Goal: Task Accomplishment & Management: Manage account settings

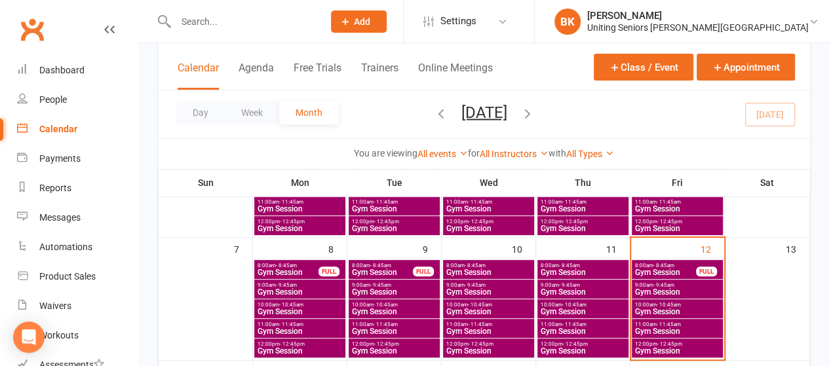
scroll to position [234, 0]
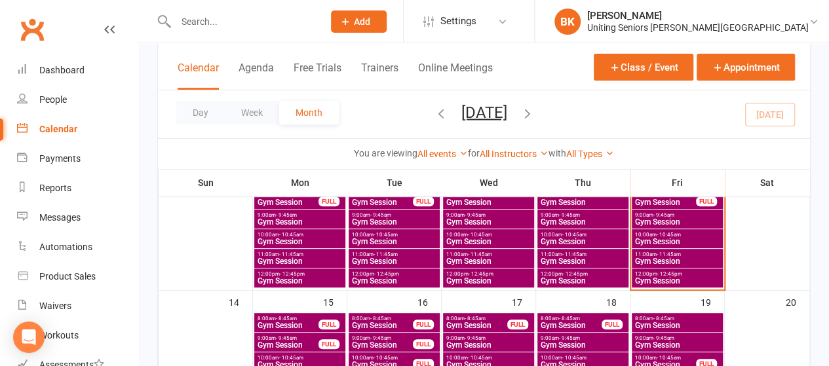
click at [669, 252] on span "- 11:45am" at bounding box center [669, 255] width 24 height 6
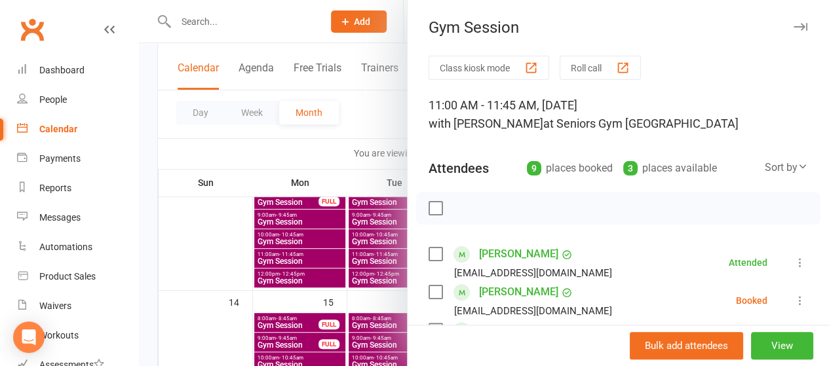
scroll to position [179, 0]
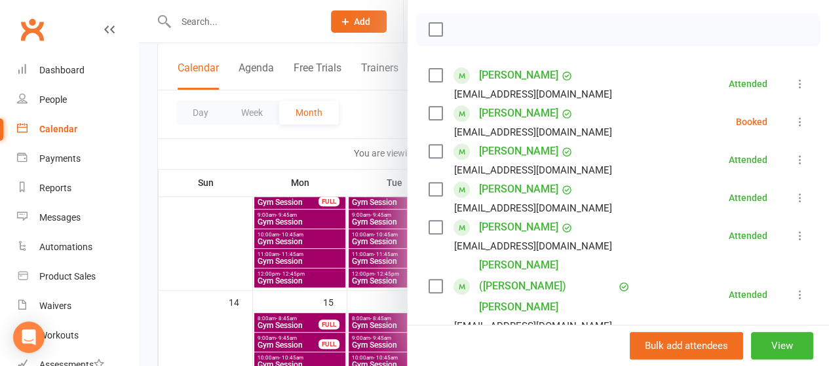
click at [794, 125] on icon at bounding box center [800, 121] width 13 height 13
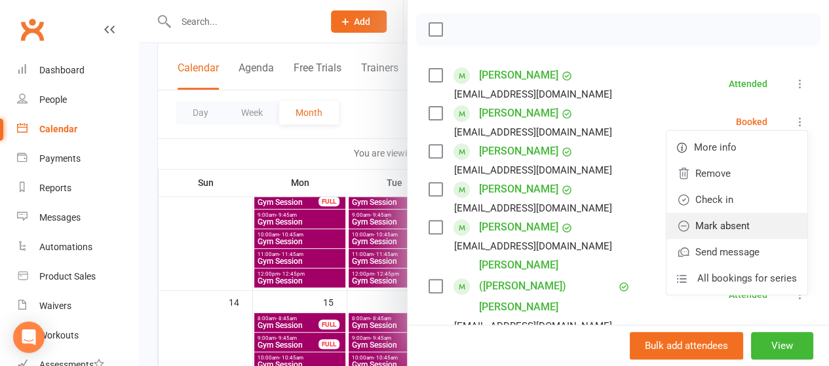
click at [734, 217] on link "Mark absent" at bounding box center [737, 226] width 141 height 26
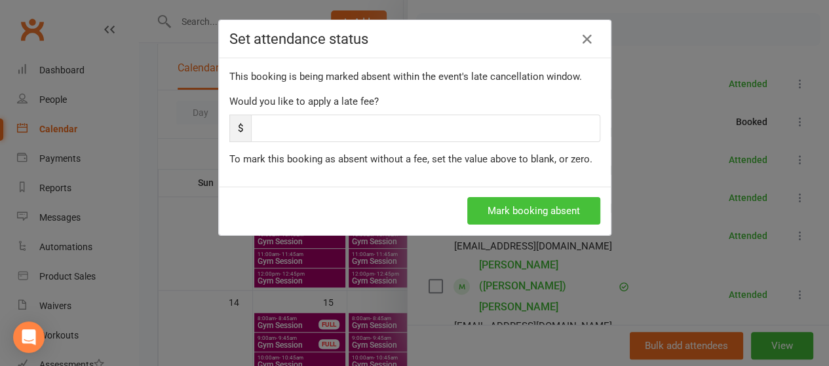
click at [490, 204] on button "Mark booking absent" at bounding box center [533, 211] width 133 height 28
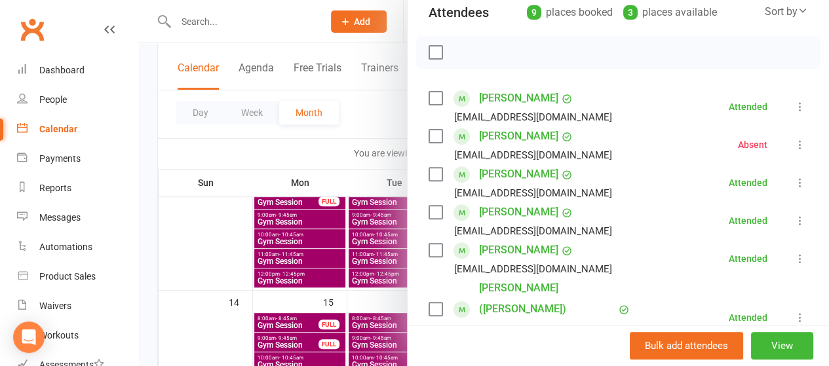
scroll to position [0, 0]
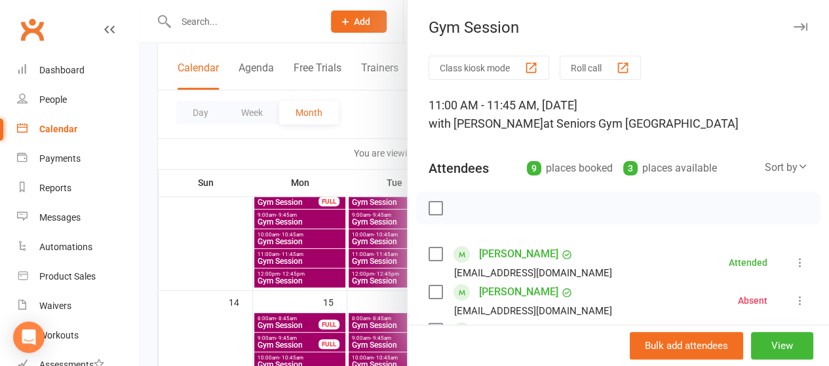
click at [355, 125] on div at bounding box center [484, 183] width 690 height 366
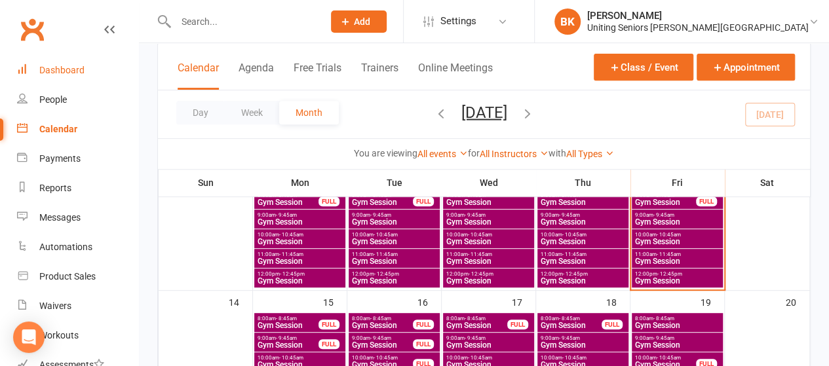
click at [49, 77] on link "Dashboard" at bounding box center [77, 71] width 121 height 30
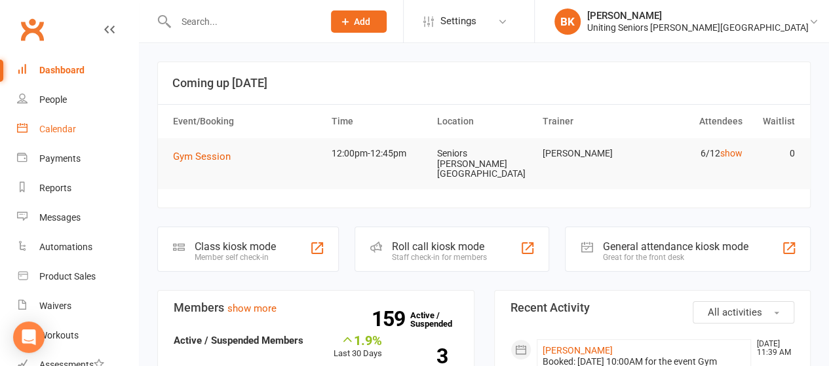
click at [87, 134] on link "Calendar" at bounding box center [77, 130] width 121 height 30
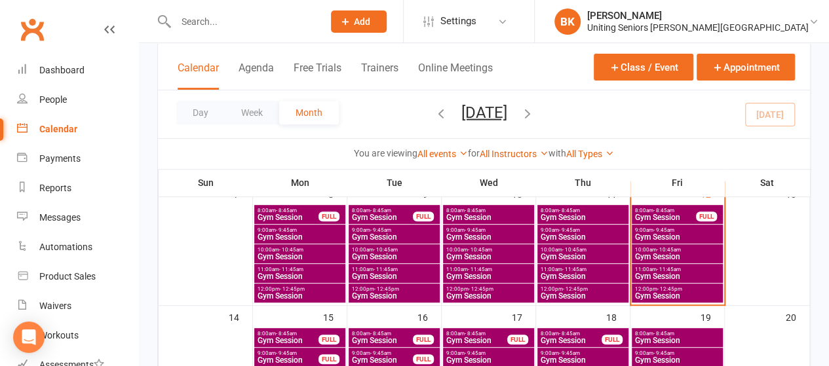
scroll to position [319, 0]
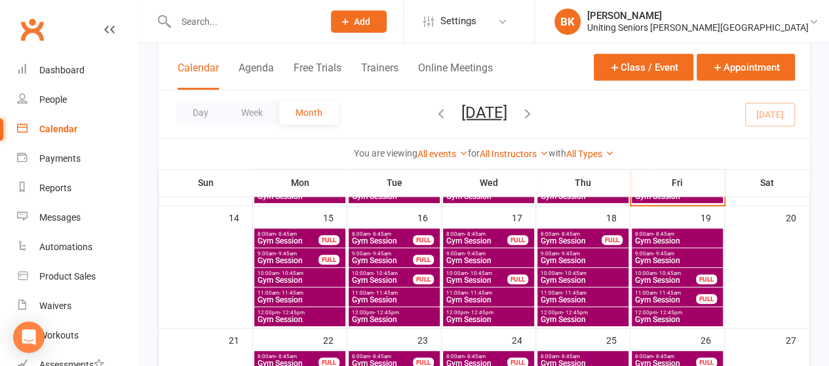
click at [377, 293] on span "- 11:45am" at bounding box center [386, 293] width 24 height 6
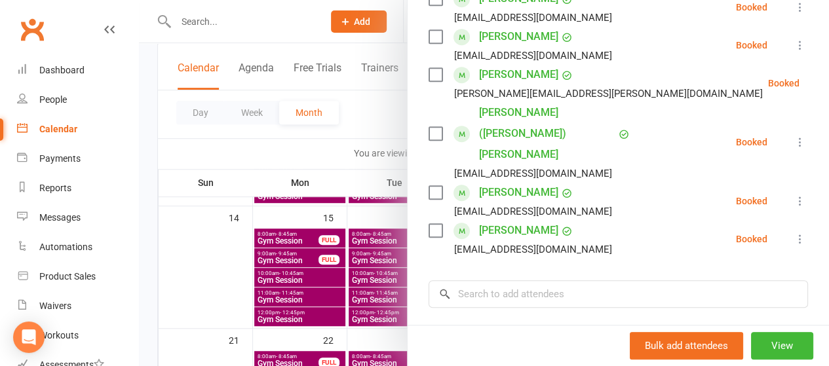
scroll to position [370, 0]
click at [357, 125] on div at bounding box center [484, 183] width 690 height 366
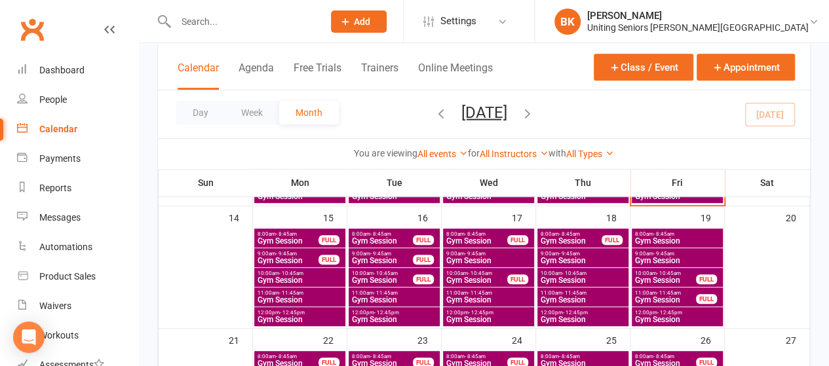
click at [649, 296] on span "Gym Session" at bounding box center [666, 300] width 62 height 8
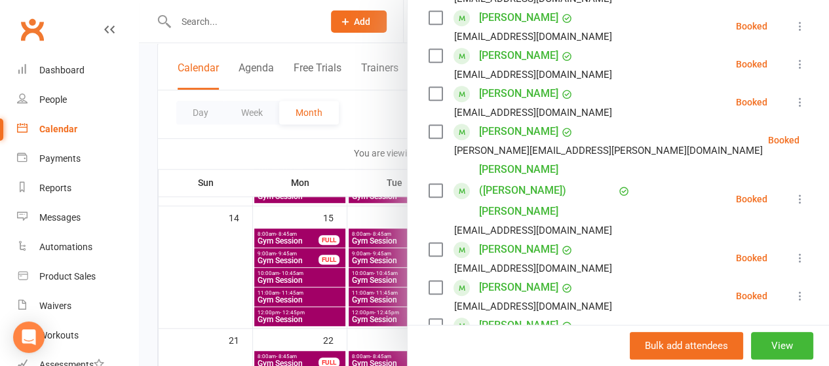
scroll to position [389, 0]
click at [355, 124] on div at bounding box center [484, 183] width 690 height 366
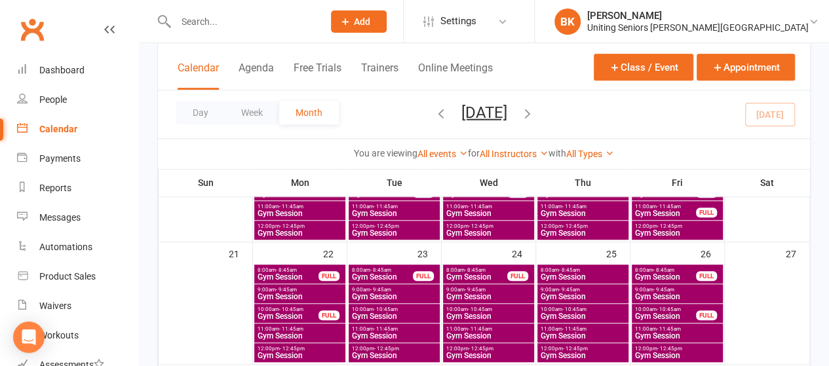
scroll to position [406, 0]
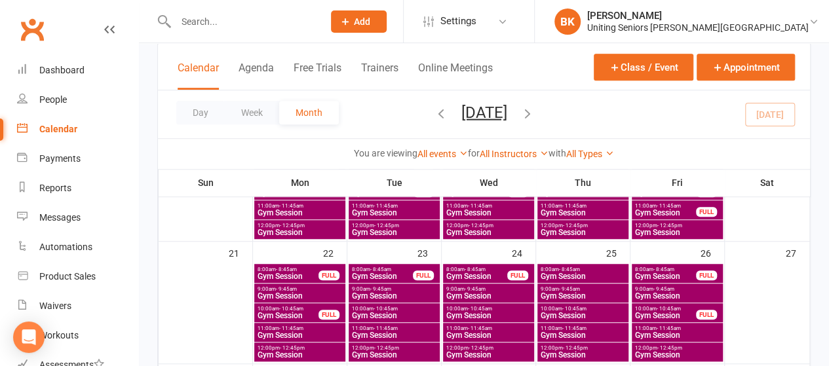
click at [371, 315] on span "Gym Session" at bounding box center [394, 316] width 86 height 8
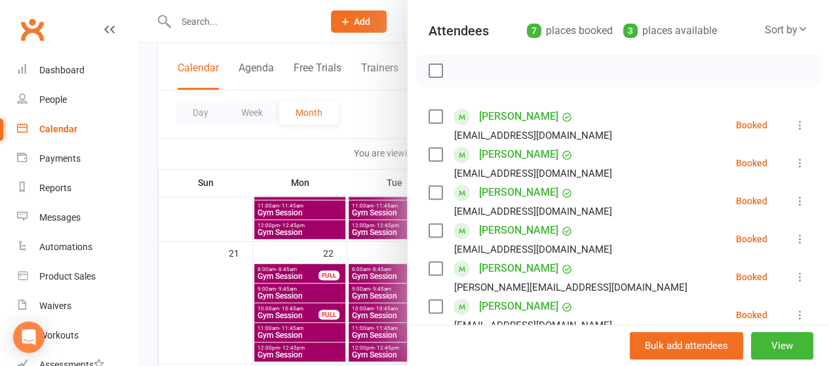
scroll to position [135, 0]
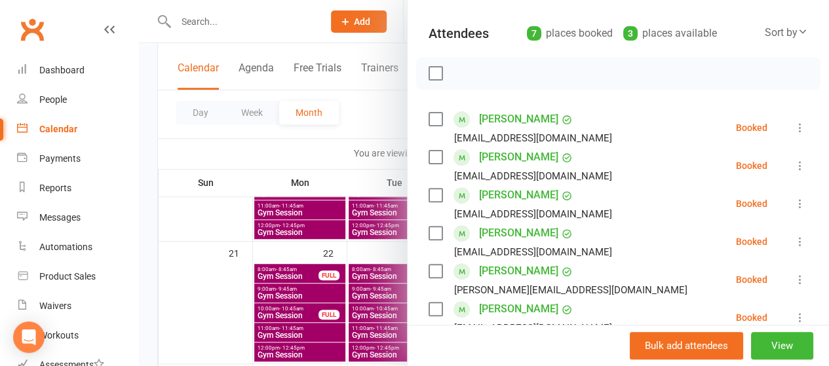
click at [343, 128] on div at bounding box center [484, 183] width 690 height 366
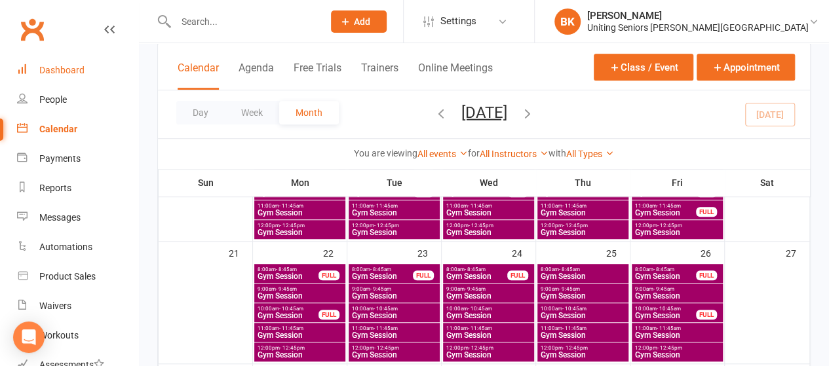
click at [88, 71] on link "Dashboard" at bounding box center [77, 71] width 121 height 30
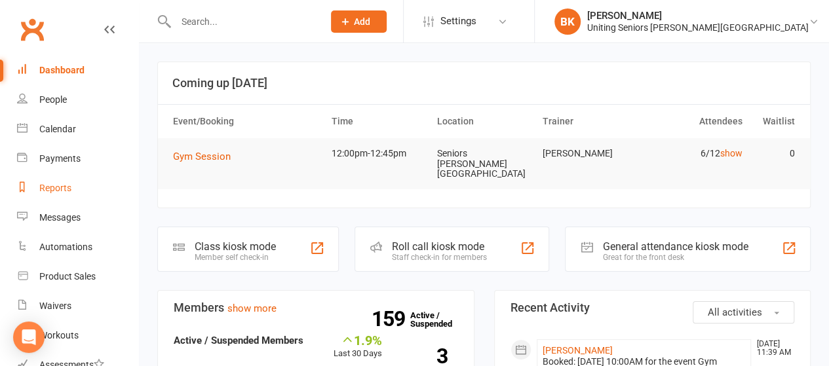
click at [72, 188] on link "Reports" at bounding box center [77, 189] width 121 height 30
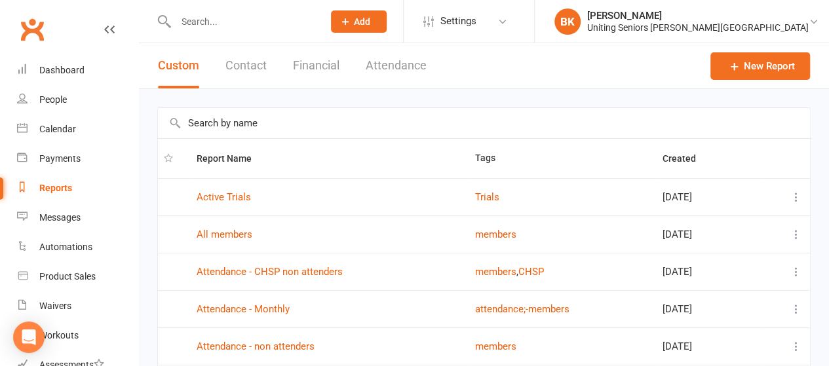
scroll to position [283, 0]
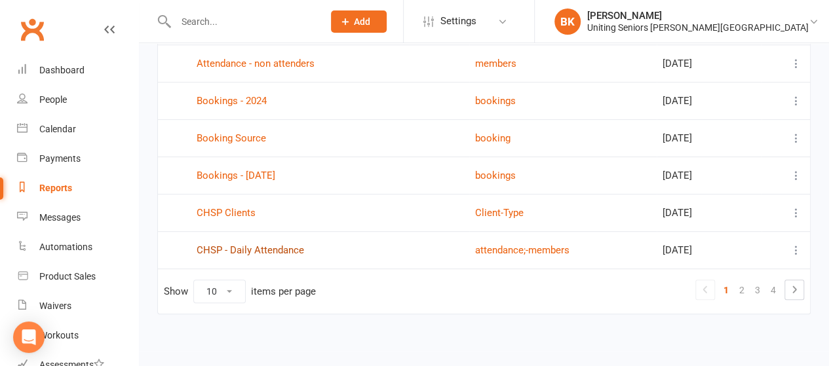
click at [233, 247] on link "CHSP - Daily Attendance" at bounding box center [251, 251] width 108 height 12
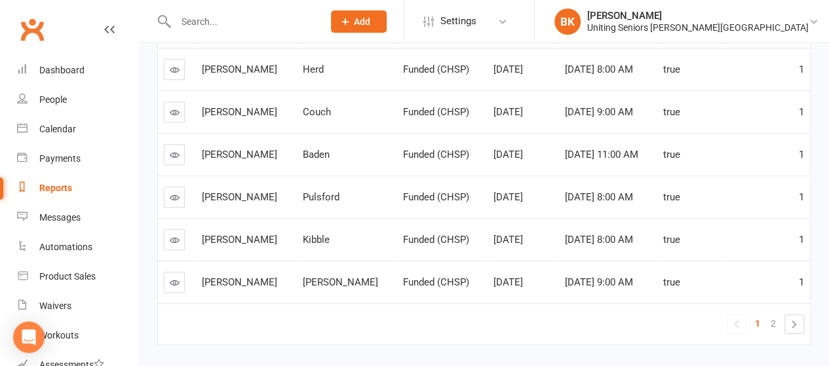
scroll to position [384, 0]
click at [774, 317] on span "2" at bounding box center [773, 323] width 5 height 18
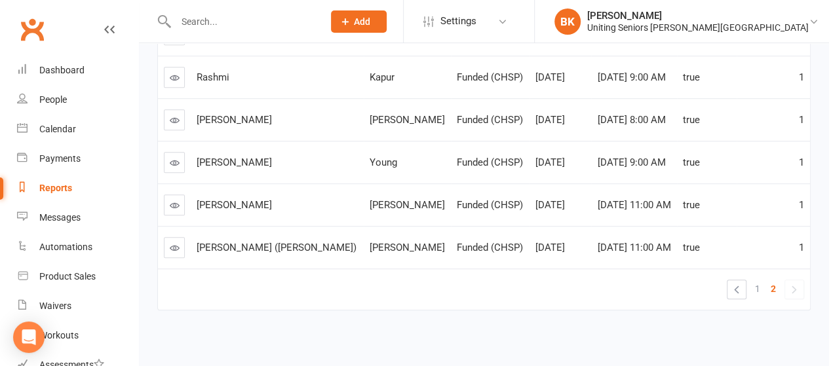
scroll to position [378, 0]
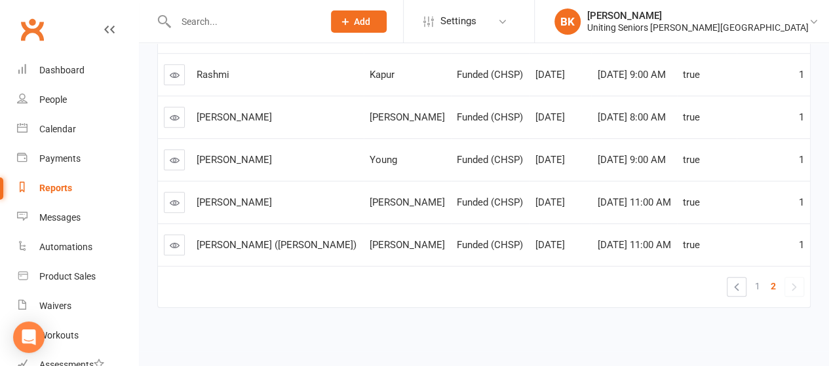
click at [300, 24] on input "text" at bounding box center [243, 21] width 142 height 18
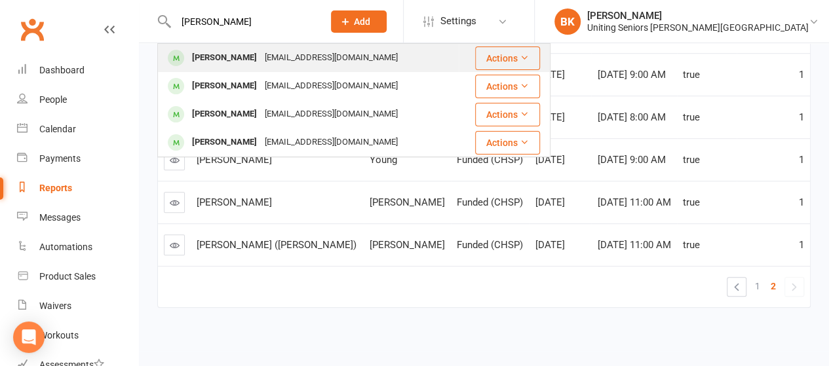
type input "[PERSON_NAME]"
click at [261, 57] on div "[EMAIL_ADDRESS][DOMAIN_NAME]" at bounding box center [331, 58] width 141 height 19
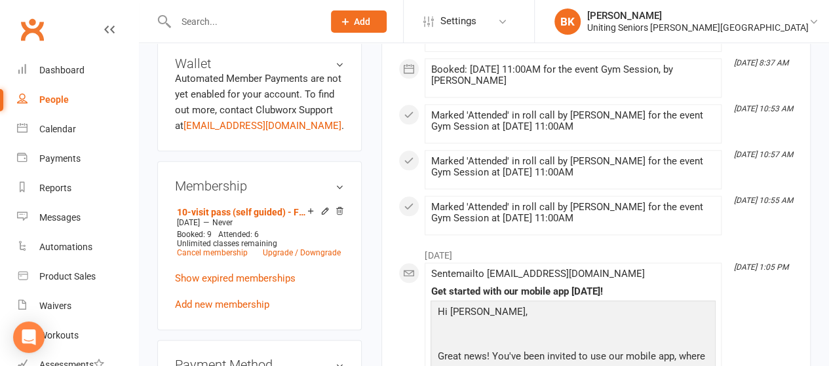
scroll to position [614, 0]
click at [219, 248] on link "Cancel membership" at bounding box center [212, 252] width 71 height 9
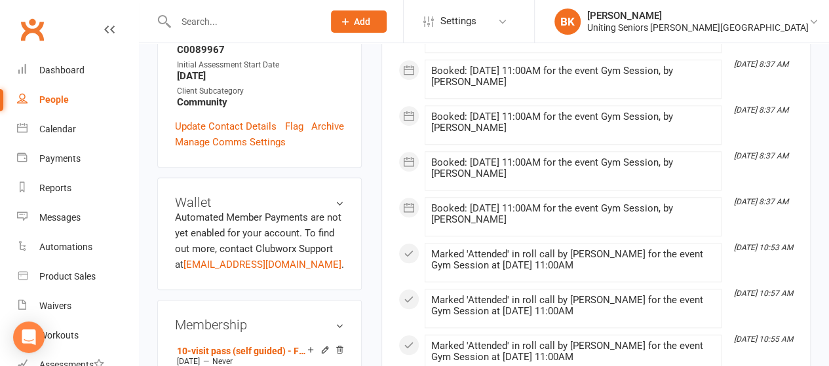
scroll to position [717, 0]
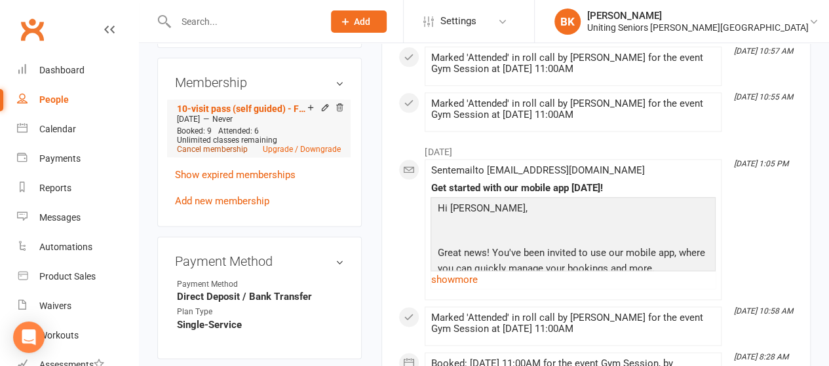
click at [208, 145] on link "Cancel membership" at bounding box center [212, 149] width 71 height 9
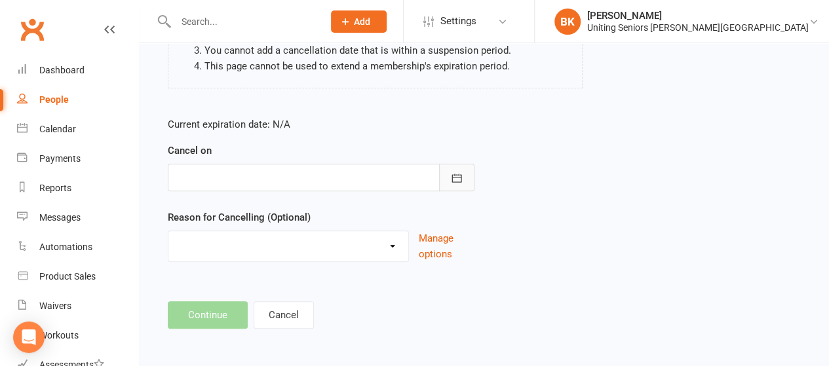
click at [454, 175] on icon "button" at bounding box center [456, 178] width 13 height 13
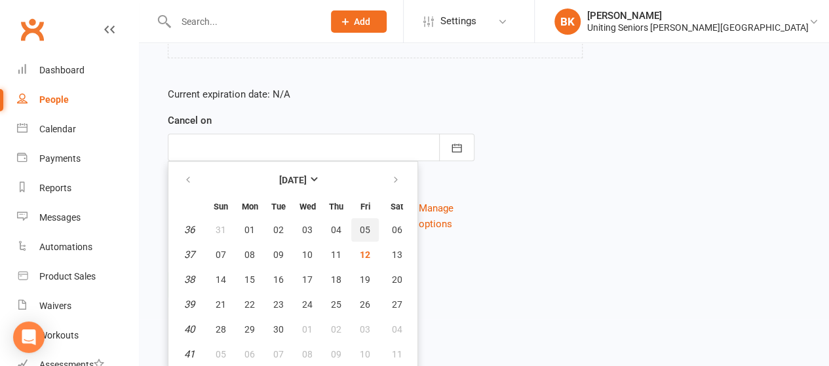
click at [363, 229] on span "05" at bounding box center [365, 230] width 10 height 10
type input "[DATE]"
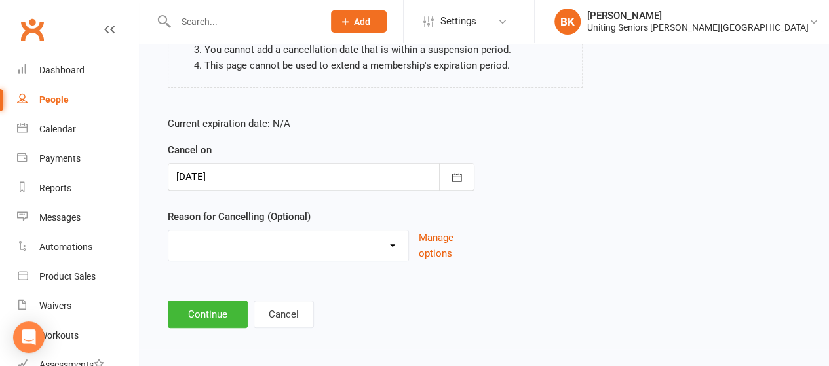
click at [298, 249] on select "Holiday Injury Other reason" at bounding box center [288, 244] width 240 height 26
select select "2"
click at [168, 231] on select "Holiday Injury Other reason" at bounding box center [288, 244] width 240 height 26
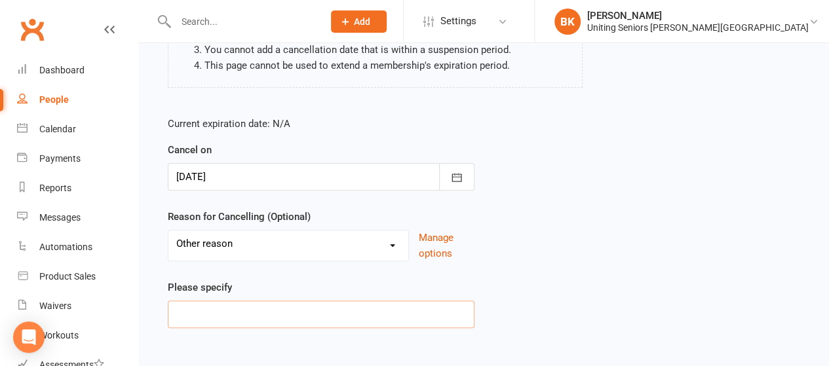
drag, startPoint x: 257, startPoint y: 307, endPoint x: 267, endPoint y: 312, distance: 10.9
click at [267, 312] on input at bounding box center [321, 315] width 307 height 28
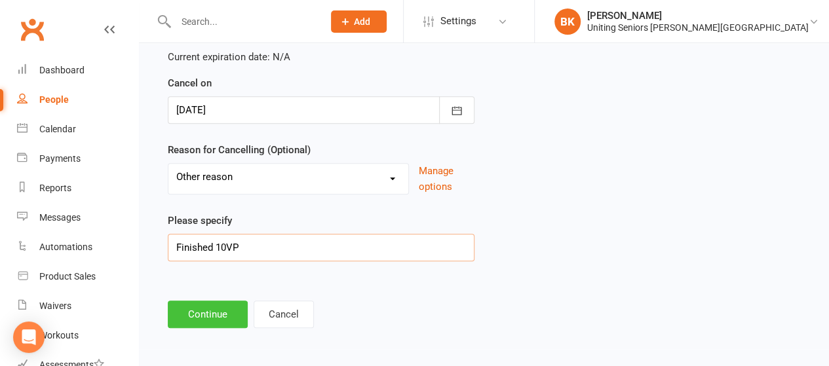
type input "Finished 10VP"
click at [210, 324] on button "Continue" at bounding box center [208, 315] width 80 height 28
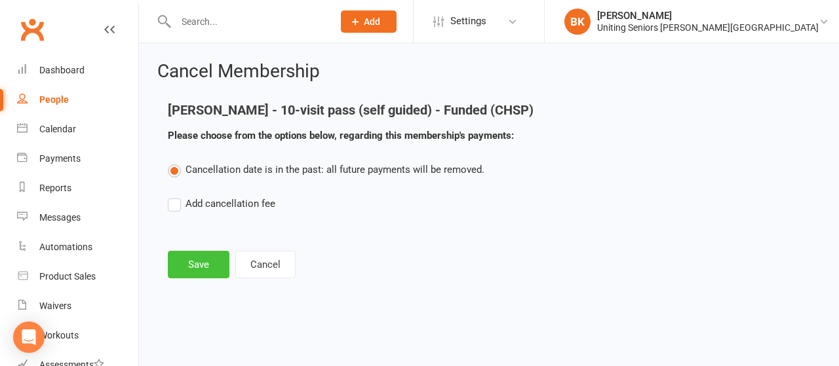
click at [209, 254] on button "Save" at bounding box center [199, 265] width 62 height 28
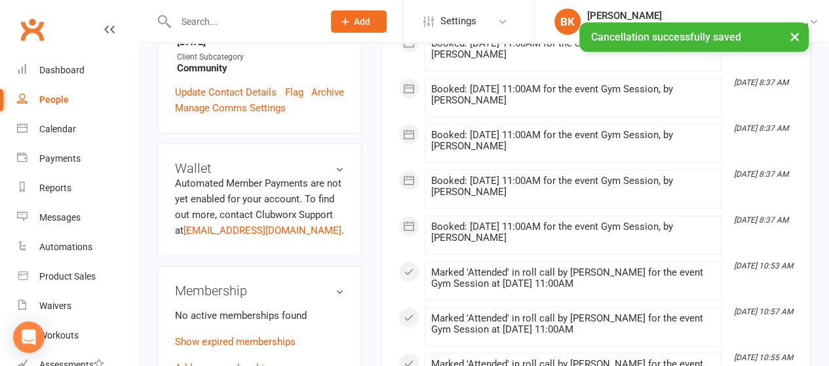
scroll to position [503, 0]
click at [222, 362] on link "Add new membership" at bounding box center [222, 368] width 94 height 12
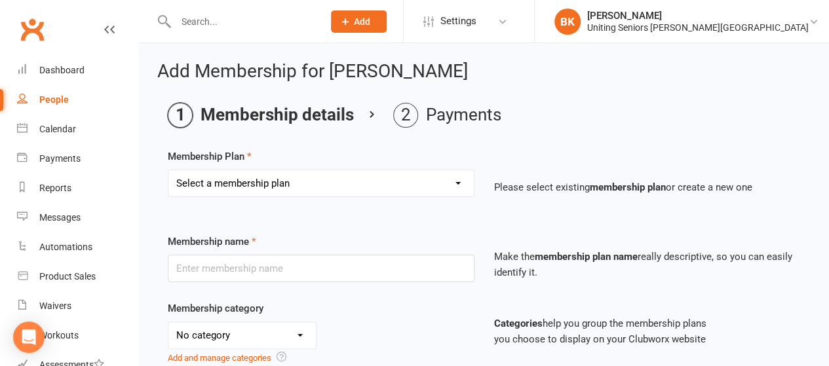
click at [281, 184] on select "Select a membership plan Create new Membership Plan Initial Assessment + Set Up…" at bounding box center [320, 183] width 305 height 26
select select "11"
click at [168, 170] on select "Select a membership plan Create new Membership Plan Initial Assessment + Set Up…" at bounding box center [320, 183] width 305 height 26
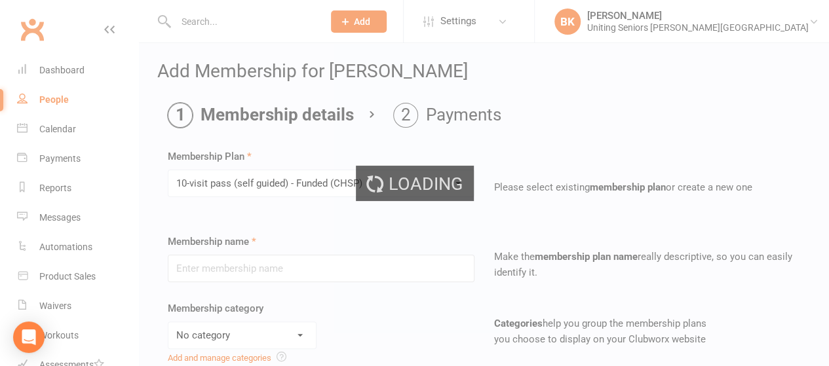
type input "10-visit pass (self guided) - Funded (CHSP)"
select select "0"
type input "0"
type input "4"
select select "?"
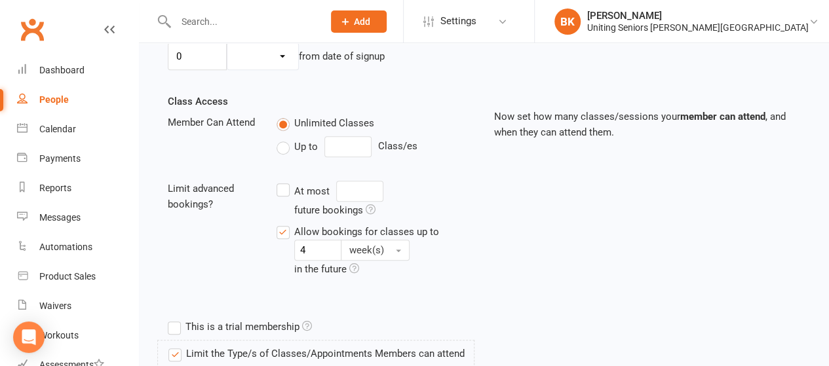
scroll to position [659, 0]
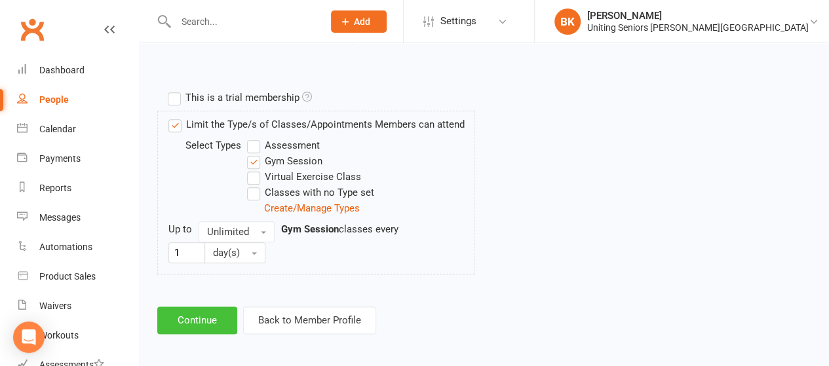
click at [193, 313] on button "Continue" at bounding box center [197, 321] width 80 height 28
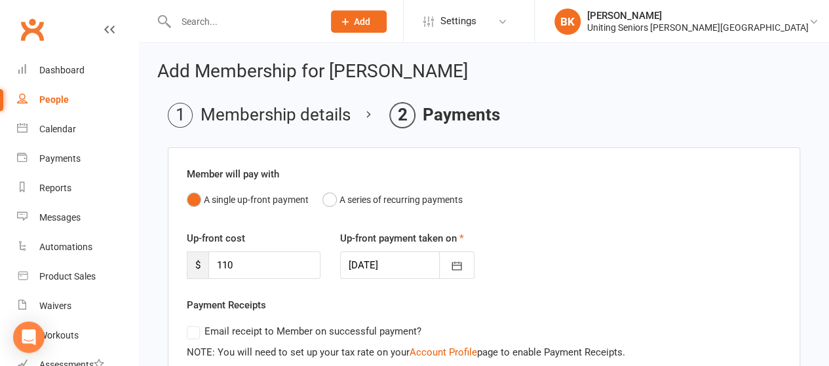
scroll to position [217, 0]
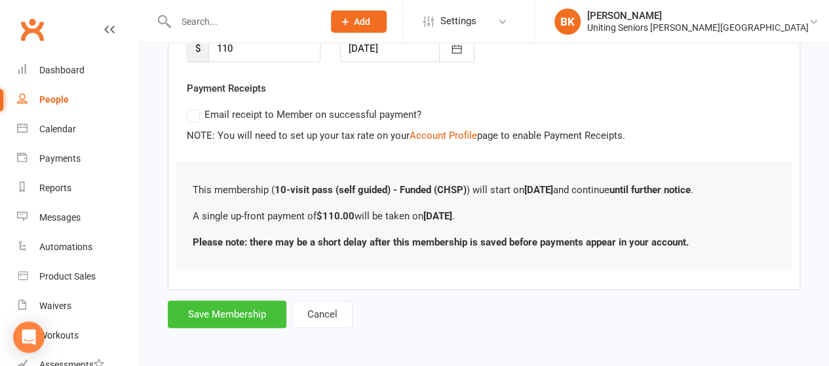
click at [245, 314] on button "Save Membership" at bounding box center [227, 315] width 119 height 28
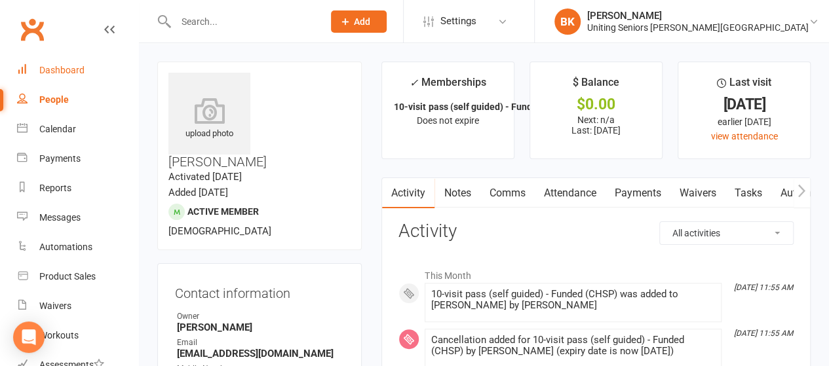
click at [97, 67] on link "Dashboard" at bounding box center [77, 71] width 121 height 30
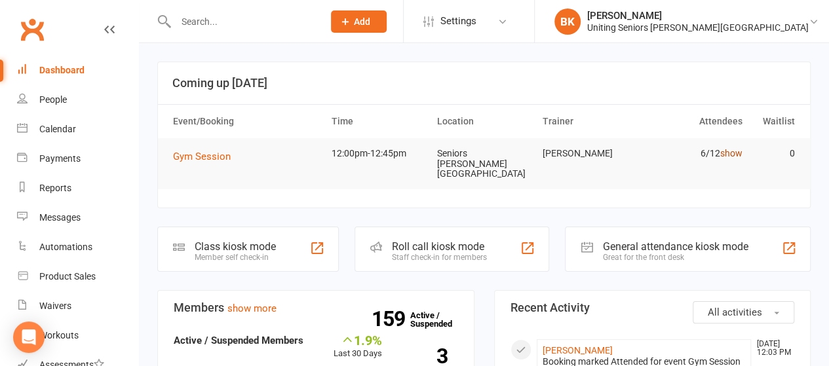
click at [734, 153] on link "show" at bounding box center [731, 153] width 22 height 10
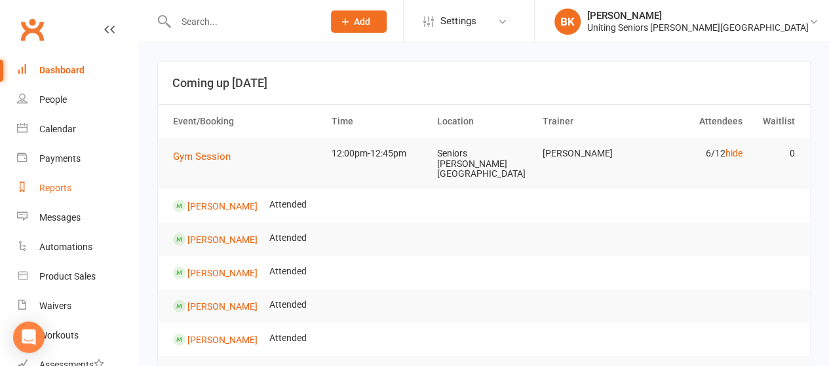
click at [65, 178] on link "Reports" at bounding box center [77, 189] width 121 height 30
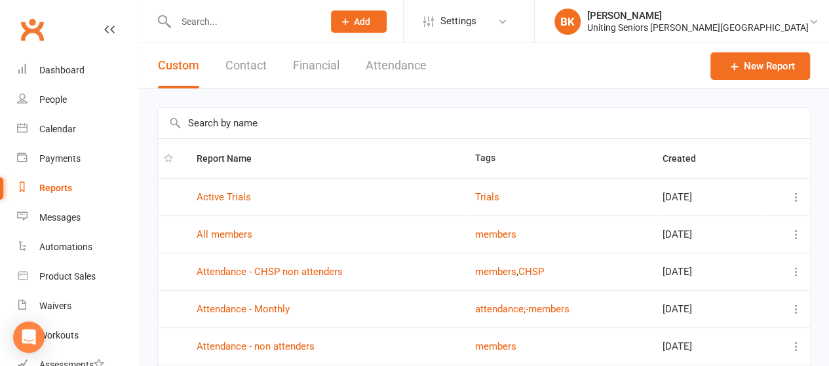
scroll to position [283, 0]
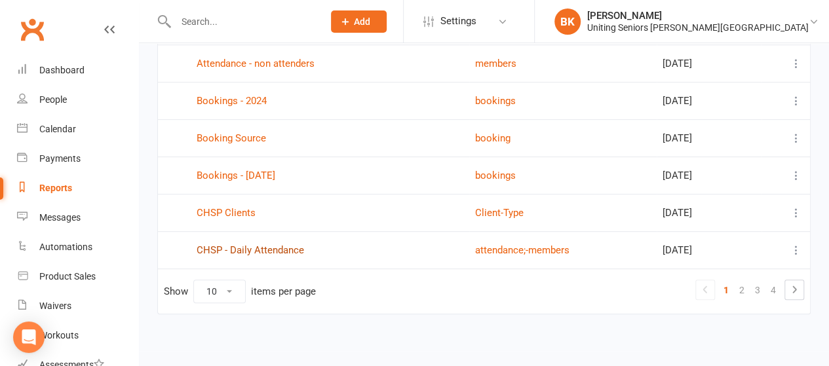
click at [280, 248] on link "CHSP - Daily Attendance" at bounding box center [251, 251] width 108 height 12
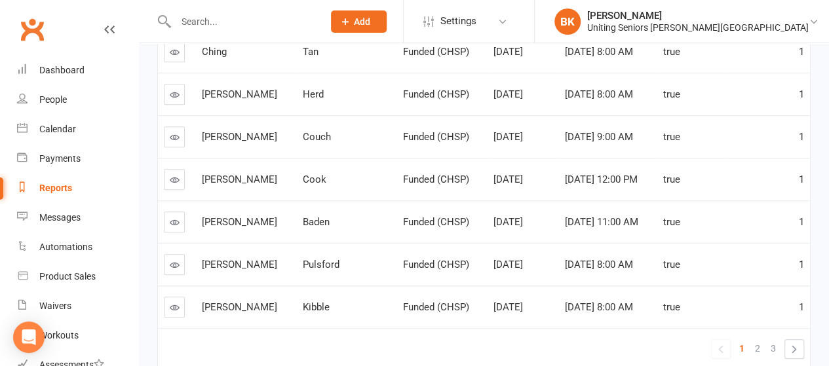
scroll to position [359, 0]
click at [760, 345] on span "2" at bounding box center [757, 348] width 5 height 18
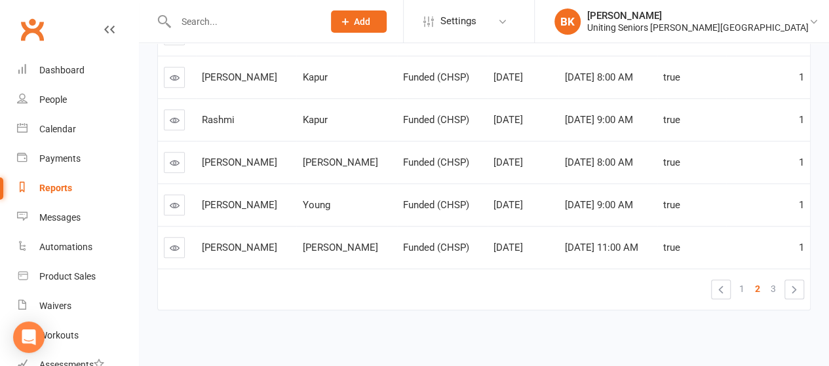
scroll to position [421, 0]
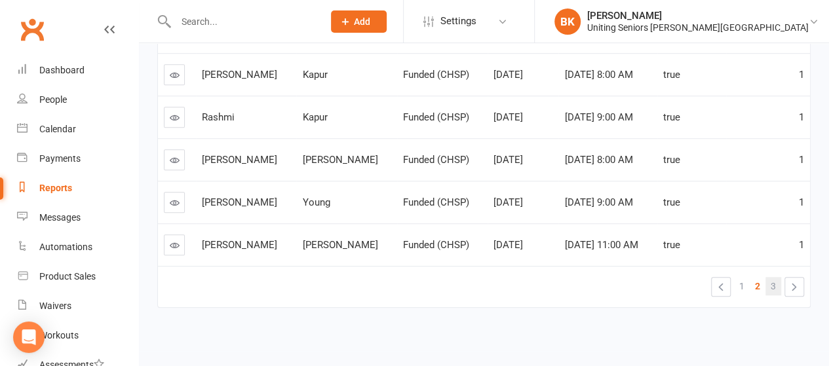
click at [770, 287] on link "3" at bounding box center [774, 286] width 16 height 18
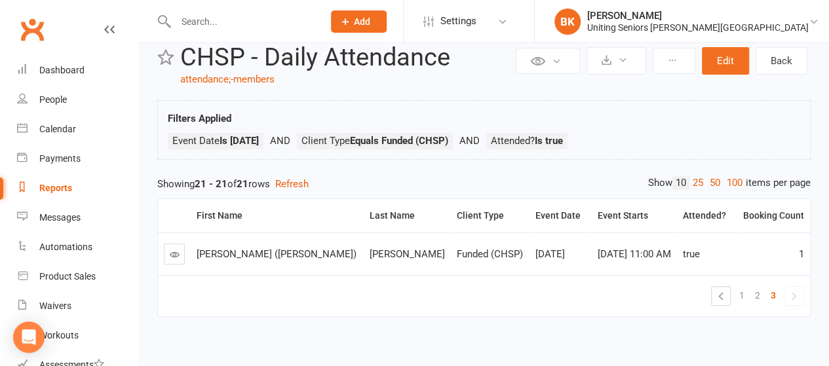
scroll to position [28, 0]
click at [79, 69] on div "Dashboard" at bounding box center [61, 70] width 45 height 10
